Goal: Navigation & Orientation: Find specific page/section

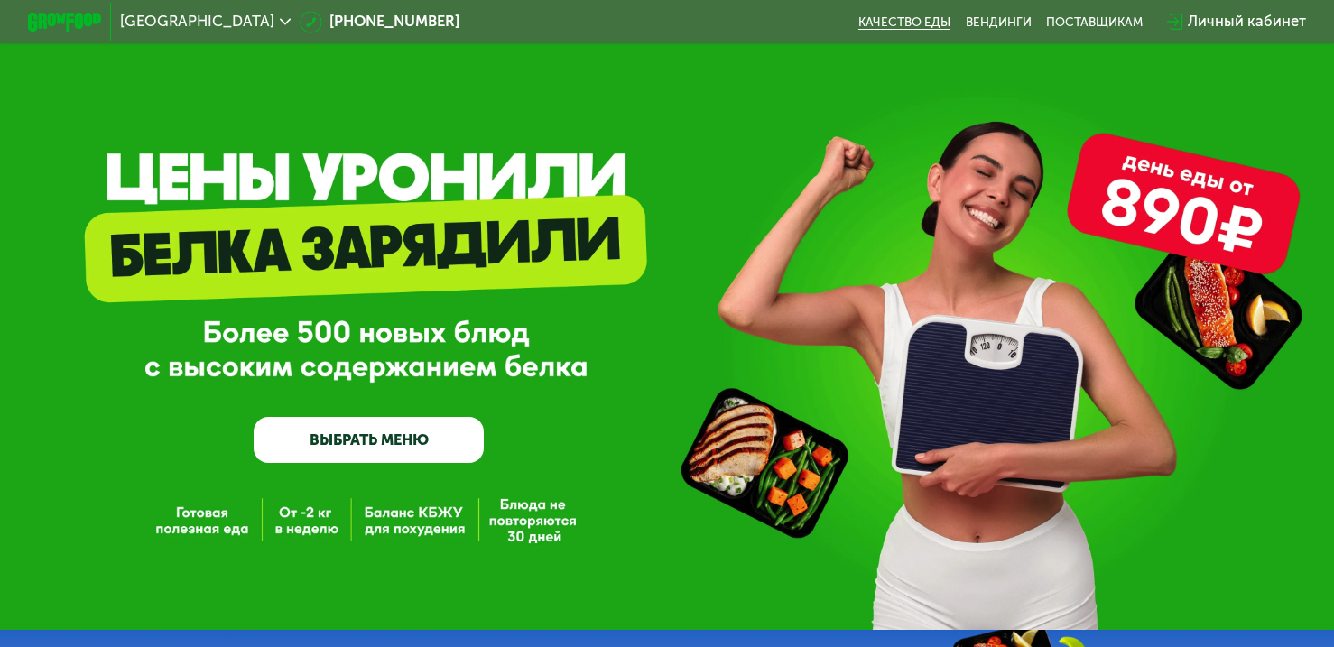
click at [929, 27] on link "Качество еды" at bounding box center [904, 21] width 92 height 14
